Goal: Task Accomplishment & Management: Manage account settings

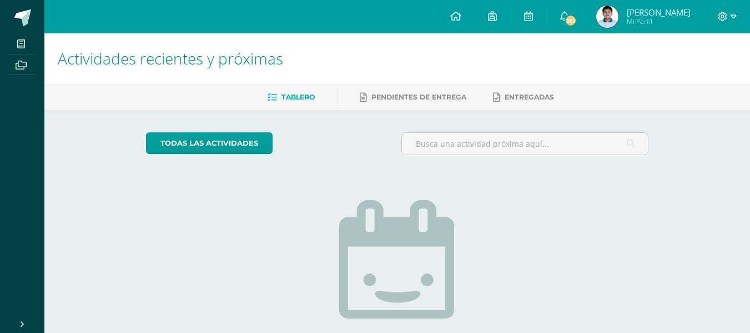
click at [619, 22] on img at bounding box center [607, 17] width 22 height 22
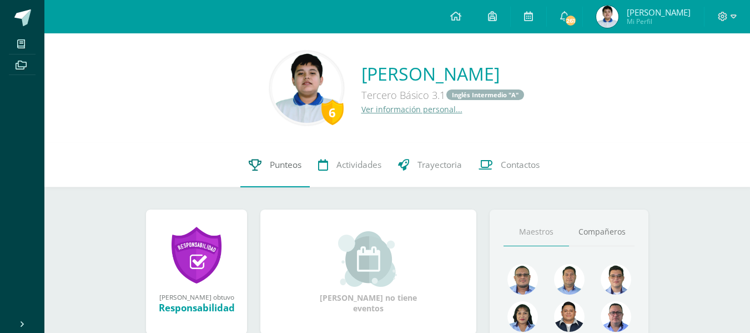
click at [298, 165] on span "Punteos" at bounding box center [286, 165] width 32 height 12
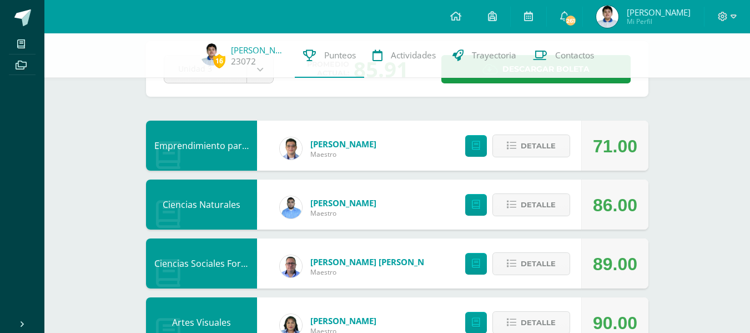
scroll to position [34, 0]
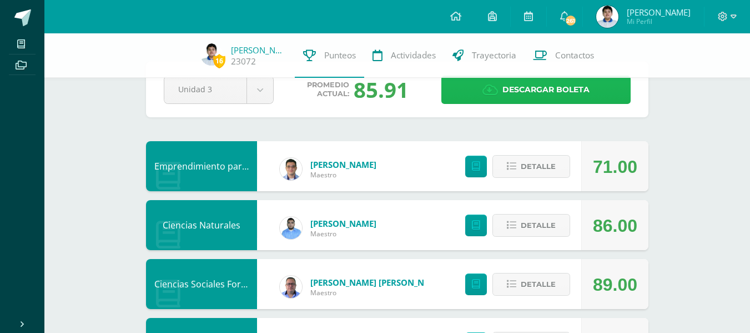
click at [561, 98] on span "Descargar boleta" at bounding box center [546, 89] width 87 height 27
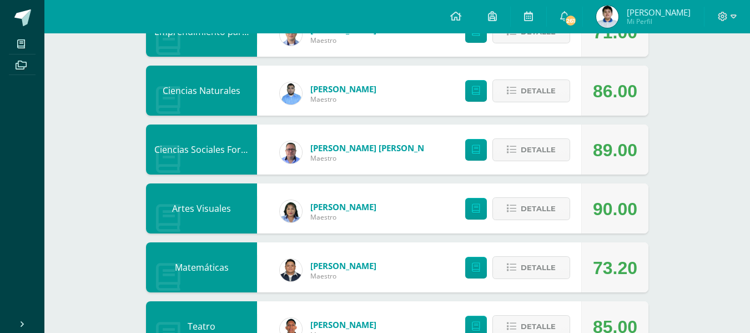
scroll to position [0, 0]
